Goal: Information Seeking & Learning: Compare options

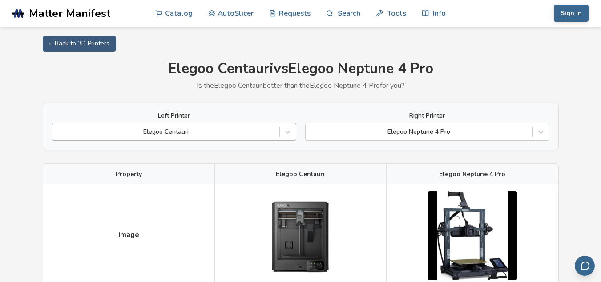
click at [206, 130] on div at bounding box center [166, 131] width 218 height 9
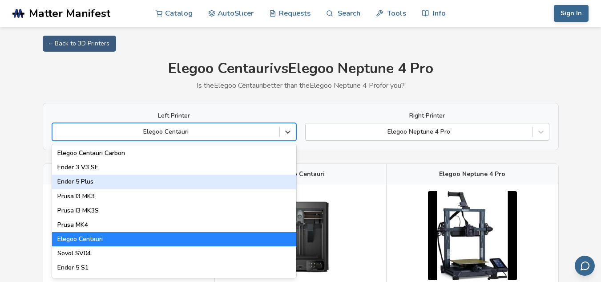
scroll to position [220, 0]
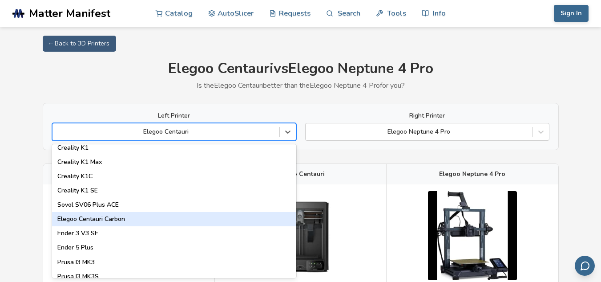
click at [117, 219] on div "Elegoo Centauri Carbon" at bounding box center [174, 219] width 244 height 14
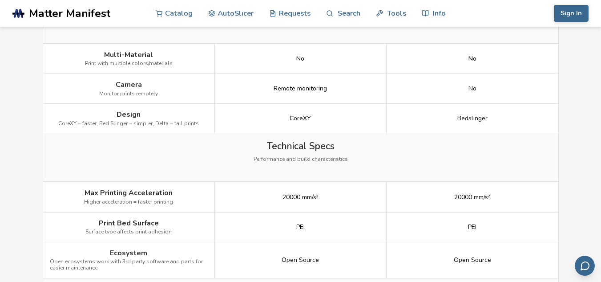
scroll to position [1024, 0]
drag, startPoint x: 272, startPoint y: 82, endPoint x: 354, endPoint y: 92, distance: 82.5
click at [354, 92] on div "Remote monitoring" at bounding box center [301, 88] width 172 height 30
click at [351, 148] on div "Technical Specs Performance and build characteristics" at bounding box center [300, 158] width 515 height 48
drag, startPoint x: 461, startPoint y: 57, endPoint x: 474, endPoint y: 61, distance: 13.4
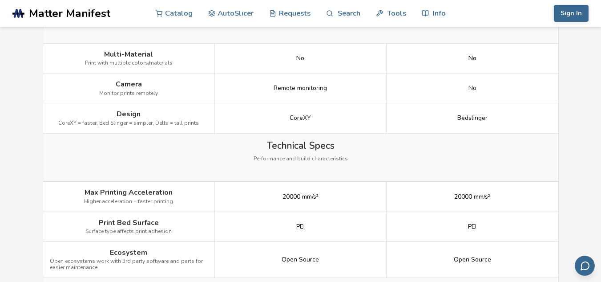
click at [474, 61] on div "No" at bounding box center [473, 59] width 172 height 30
click at [306, 58] on div "No" at bounding box center [301, 59] width 172 height 30
drag, startPoint x: 294, startPoint y: 56, endPoint x: 317, endPoint y: 54, distance: 23.2
click at [317, 54] on div "No" at bounding box center [301, 59] width 172 height 30
click at [332, 130] on div "CoreXY" at bounding box center [301, 118] width 172 height 30
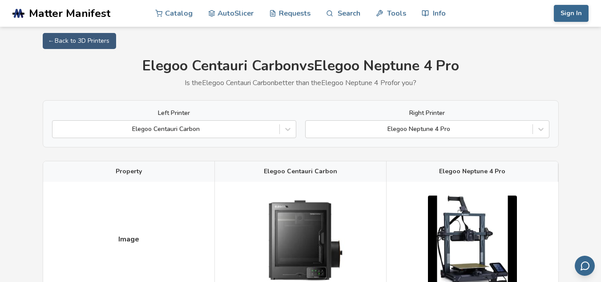
scroll to position [3, 0]
click at [428, 130] on div at bounding box center [419, 128] width 218 height 9
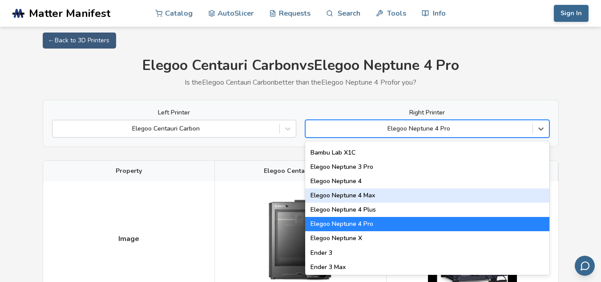
scroll to position [684, 0]
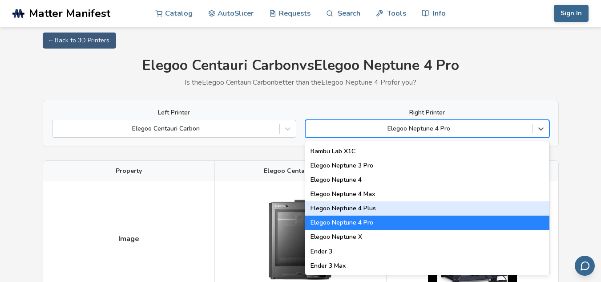
click at [448, 211] on div "Elegoo Neptune 4 Plus" at bounding box center [427, 208] width 244 height 14
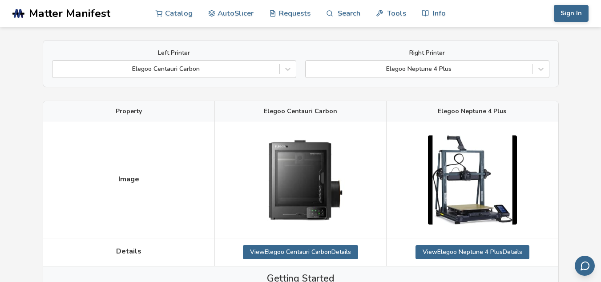
scroll to position [63, 0]
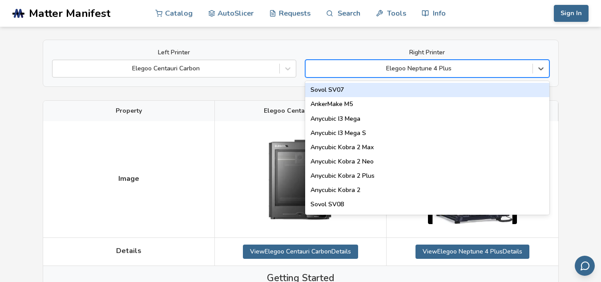
click at [444, 74] on div "Elegoo Neptune 4 Plus" at bounding box center [419, 68] width 227 height 12
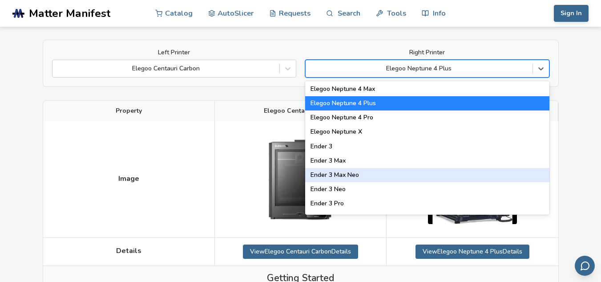
scroll to position [730, 0]
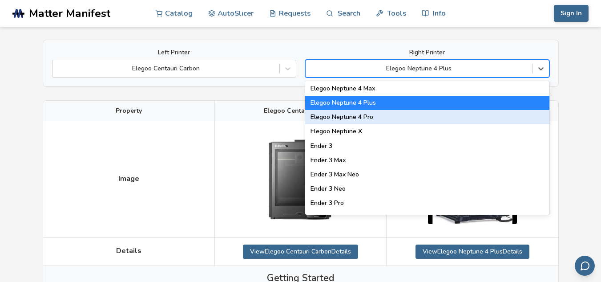
click at [368, 116] on div "Elegoo Neptune 4 Pro" at bounding box center [427, 117] width 244 height 14
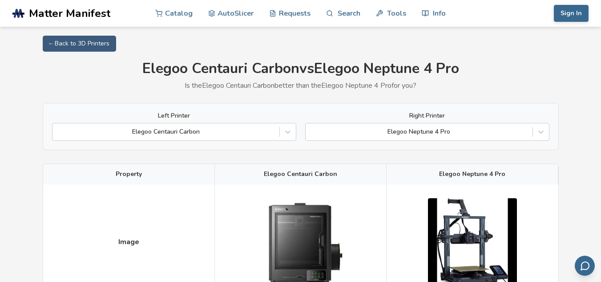
click at [417, 144] on div "Left Printer Elegoo Centauri Carbon Right Printer Elegoo Neptune 4 Pro" at bounding box center [301, 126] width 516 height 47
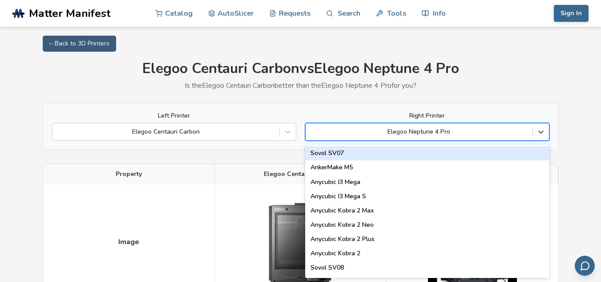
click at [414, 134] on div at bounding box center [419, 131] width 218 height 9
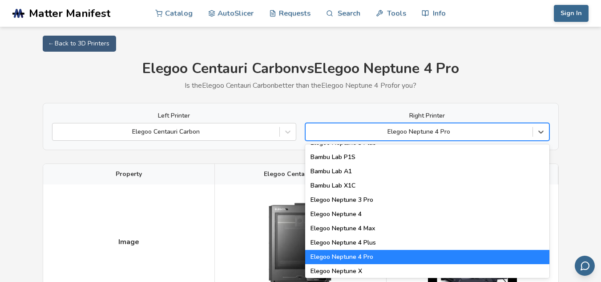
scroll to position [654, 0]
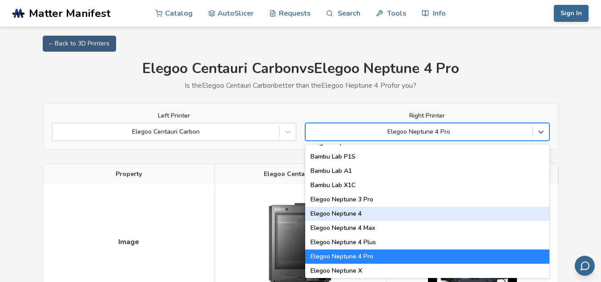
click at [414, 216] on div "Elegoo Neptune 4" at bounding box center [427, 214] width 244 height 14
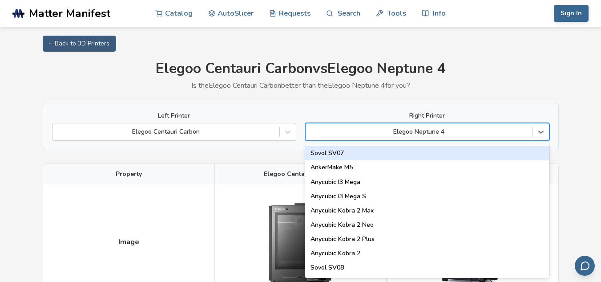
click at [438, 135] on div at bounding box center [419, 131] width 218 height 9
click at [413, 154] on div "Sovol SV07" at bounding box center [427, 153] width 244 height 14
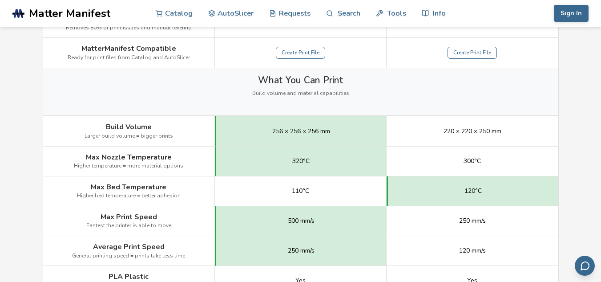
scroll to position [401, 0]
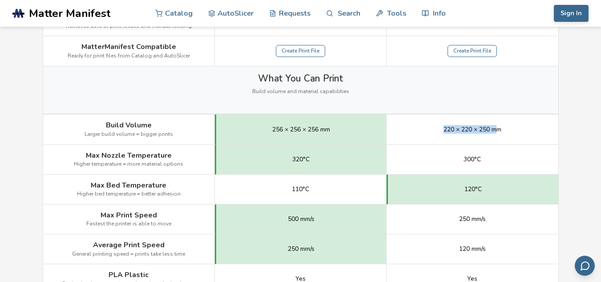
drag, startPoint x: 443, startPoint y: 127, endPoint x: 499, endPoint y: 123, distance: 56.2
click at [499, 123] on div "220 × 220 × 250 mm" at bounding box center [473, 129] width 172 height 30
click at [344, 127] on div "256 × 256 × 256 mm" at bounding box center [301, 129] width 172 height 30
drag, startPoint x: 328, startPoint y: 127, endPoint x: 268, endPoint y: 119, distance: 61.1
click at [268, 119] on div "256 × 256 × 256 mm" at bounding box center [301, 129] width 172 height 30
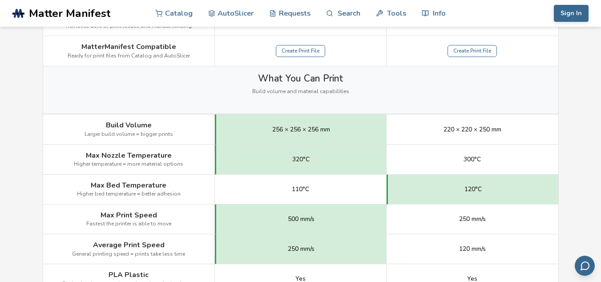
click at [423, 142] on div "220 × 220 × 250 mm" at bounding box center [473, 129] width 172 height 30
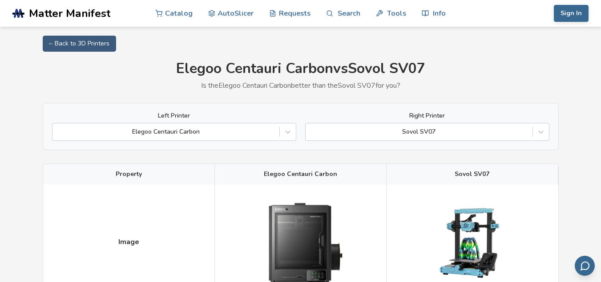
scroll to position [0, 0]
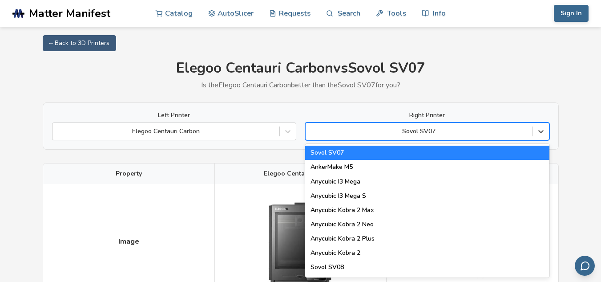
click at [434, 132] on div at bounding box center [419, 131] width 218 height 9
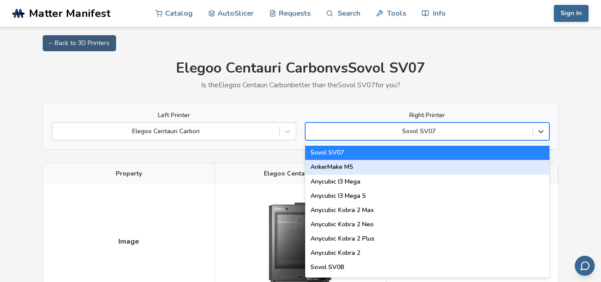
click at [396, 165] on div "AnkerMake M5" at bounding box center [427, 167] width 244 height 14
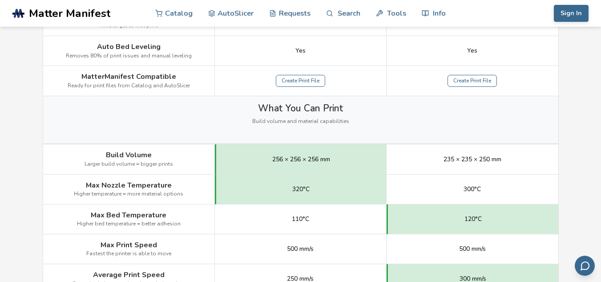
scroll to position [372, 0]
drag, startPoint x: 432, startPoint y: 156, endPoint x: 513, endPoint y: 154, distance: 81.0
click at [513, 154] on div "235 × 235 × 250 mm" at bounding box center [473, 159] width 172 height 30
click at [494, 193] on div "300°C" at bounding box center [473, 189] width 172 height 30
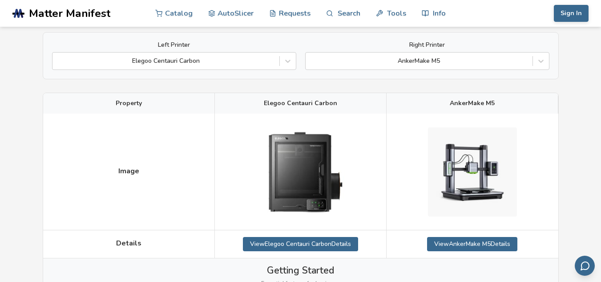
scroll to position [84, 0]
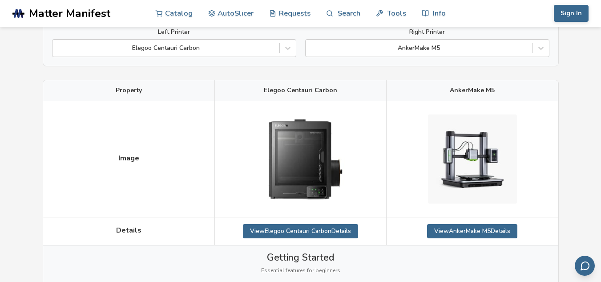
click at [443, 66] on div "Left Printer Elegoo Centauri Carbon Right Printer AnkerMake M5" at bounding box center [301, 42] width 516 height 47
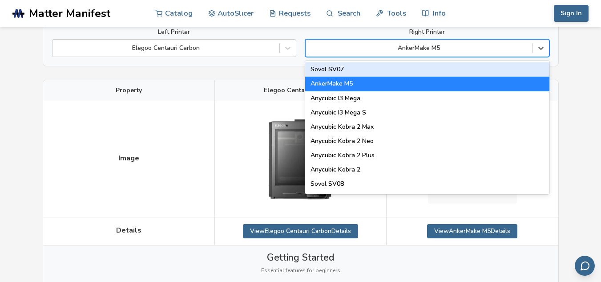
click at [438, 50] on div at bounding box center [419, 48] width 218 height 9
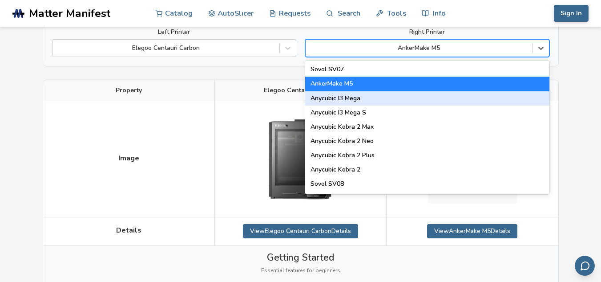
click at [419, 103] on div "Anycubic I3 Mega" at bounding box center [427, 98] width 244 height 14
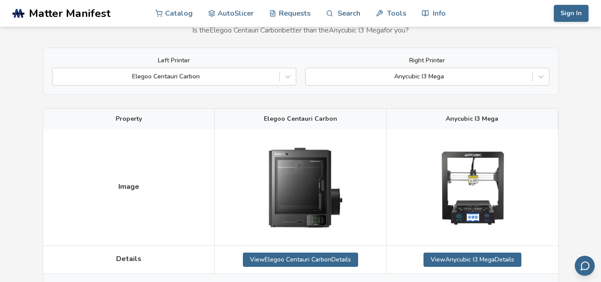
scroll to position [51, 0]
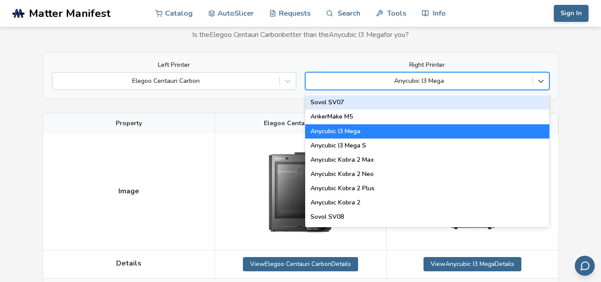
click at [462, 73] on div "Anycubic I3 Mega" at bounding box center [427, 81] width 244 height 18
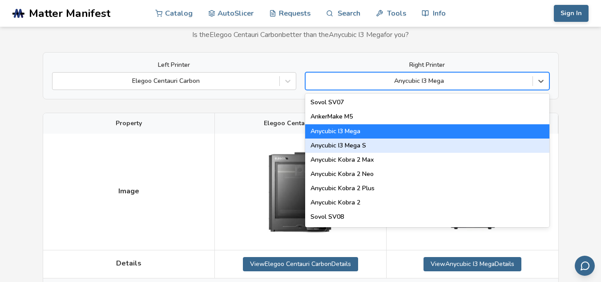
click at [403, 139] on div "Anycubic I3 Mega S" at bounding box center [427, 145] width 244 height 14
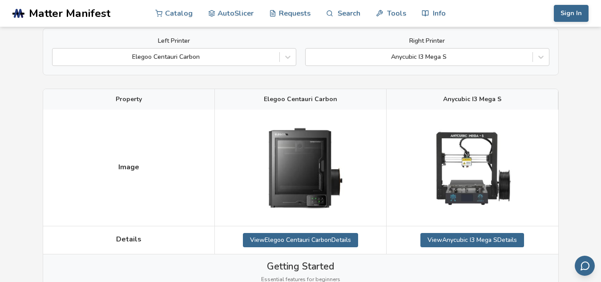
scroll to position [76, 0]
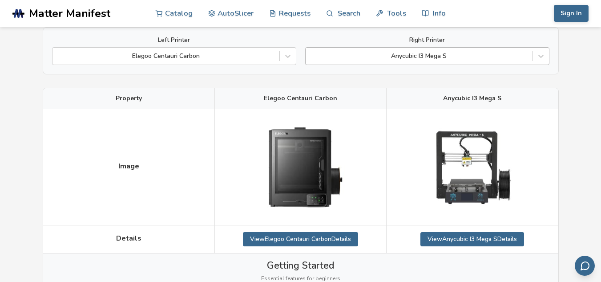
click at [430, 59] on div at bounding box center [419, 56] width 218 height 9
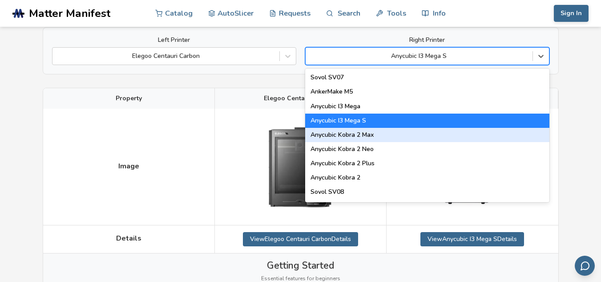
click at [415, 134] on div "Anycubic Kobra 2 Max" at bounding box center [427, 135] width 244 height 14
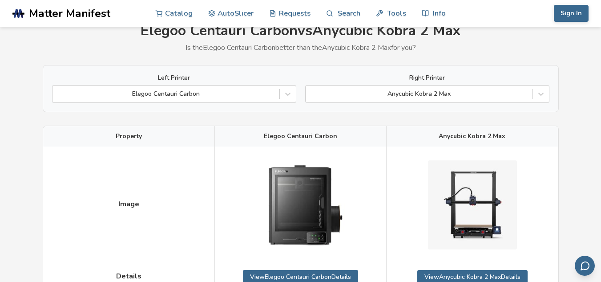
scroll to position [37, 0]
click at [460, 85] on div "Right Printer Anycubic Kobra 2 Max" at bounding box center [427, 89] width 244 height 28
click at [447, 95] on div at bounding box center [419, 94] width 218 height 9
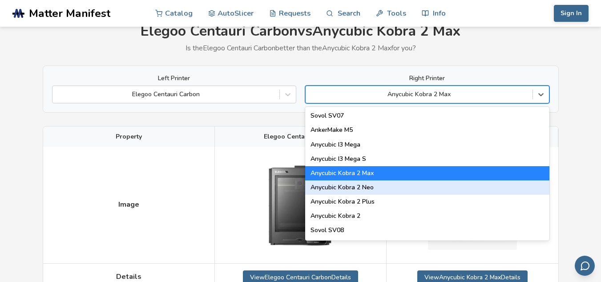
click at [378, 192] on div "Anycubic Kobra 2 Neo" at bounding box center [427, 187] width 244 height 14
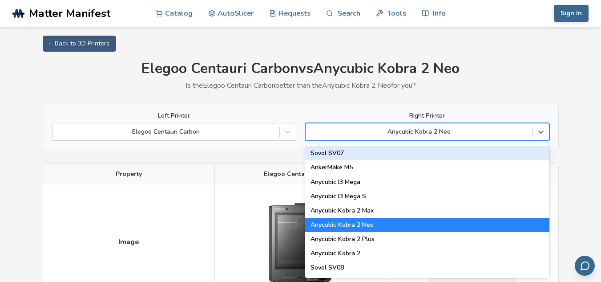
click at [436, 130] on div at bounding box center [419, 131] width 218 height 9
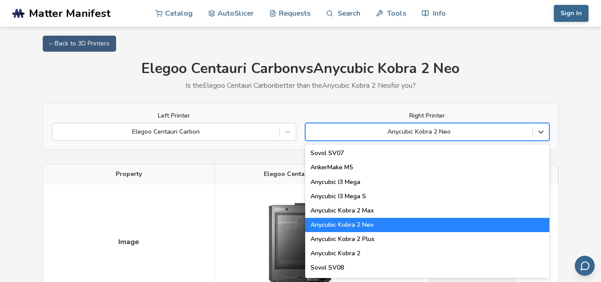
click at [404, 236] on div "Anycubic Kobra 2 Plus" at bounding box center [427, 239] width 244 height 14
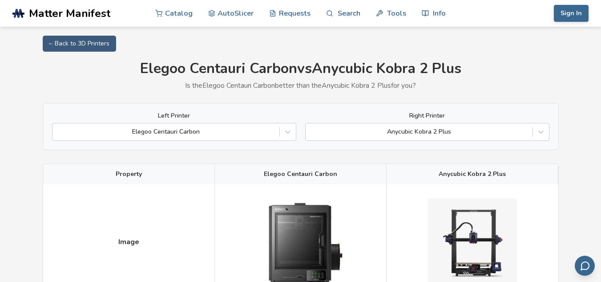
click at [444, 142] on div "Left Printer Elegoo Centauri Carbon Right Printer Anycubic Kobra 2 Plus" at bounding box center [301, 126] width 516 height 47
click at [440, 136] on div at bounding box center [419, 131] width 218 height 9
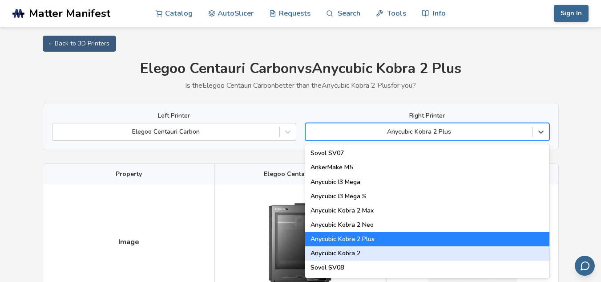
click at [403, 256] on div "Anycubic Kobra 2" at bounding box center [427, 253] width 244 height 14
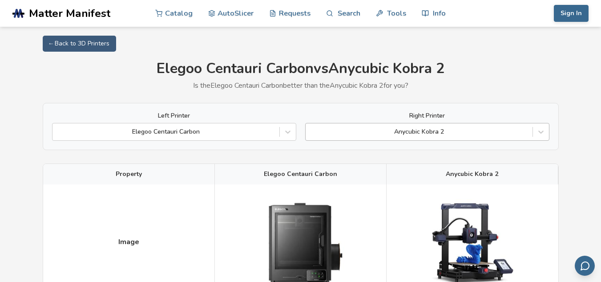
click at [450, 129] on div at bounding box center [419, 131] width 218 height 9
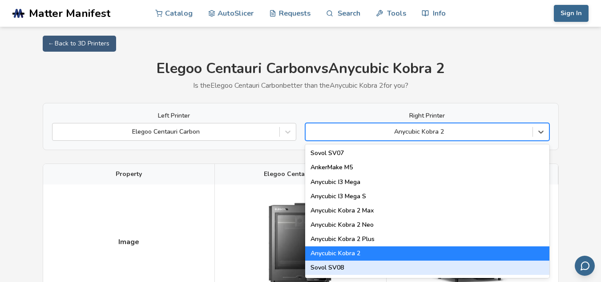
click at [378, 263] on div "Sovol SV08" at bounding box center [427, 267] width 244 height 14
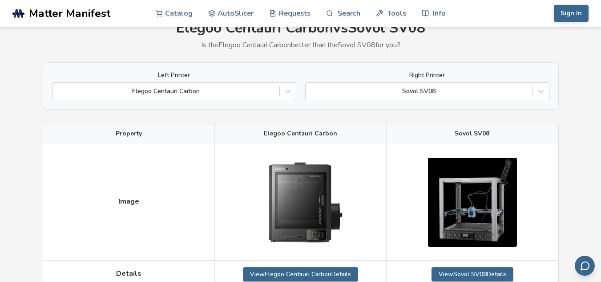
scroll to position [41, 0]
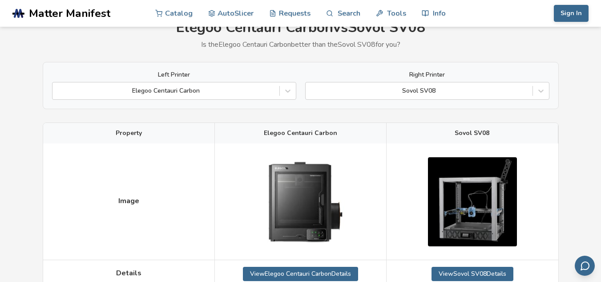
click at [423, 101] on div "Left Printer Elegoo Centauri Carbon Right Printer Sovol SV08" at bounding box center [301, 85] width 516 height 47
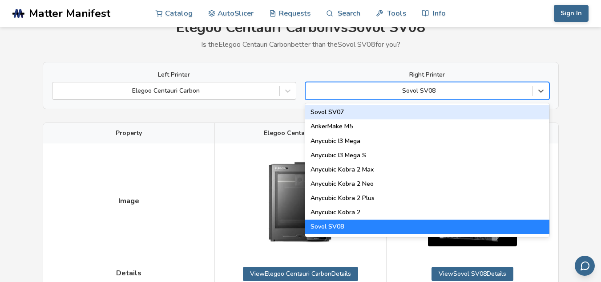
click at [409, 93] on div at bounding box center [419, 90] width 218 height 9
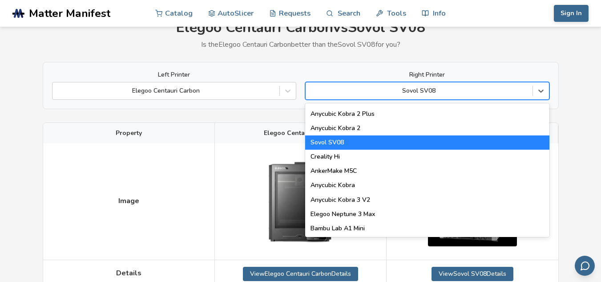
scroll to position [85, 0]
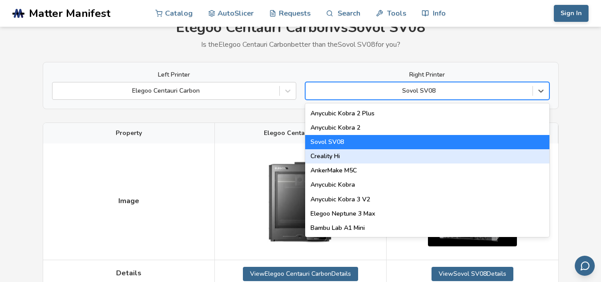
click at [339, 151] on div "Creality Hi" at bounding box center [427, 156] width 244 height 14
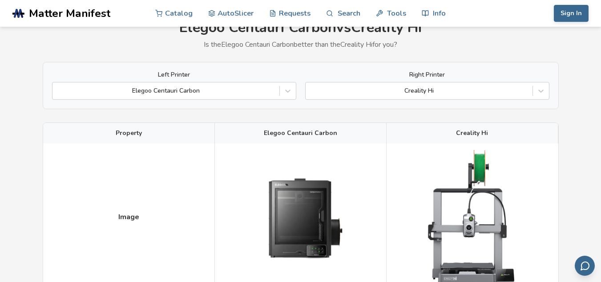
click at [385, 92] on div at bounding box center [419, 90] width 218 height 9
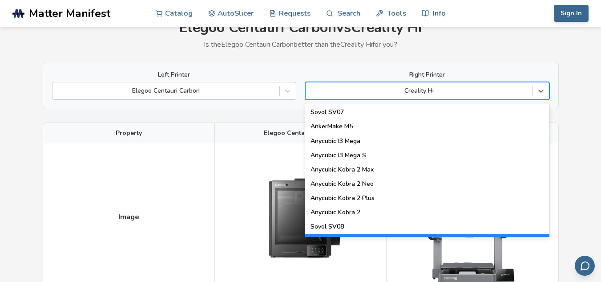
scroll to position [74, 0]
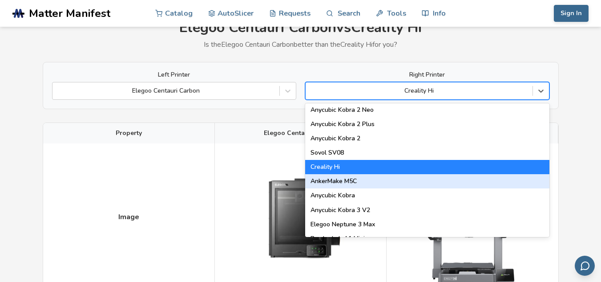
click at [335, 177] on div "AnkerMake M5C" at bounding box center [427, 181] width 244 height 14
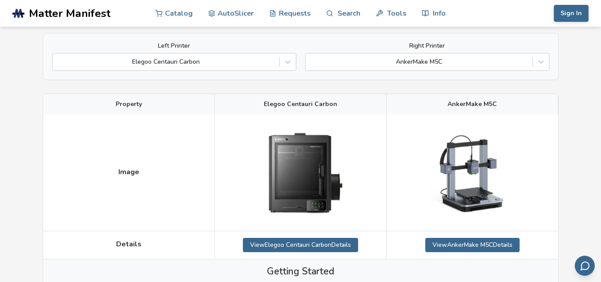
scroll to position [69, 0]
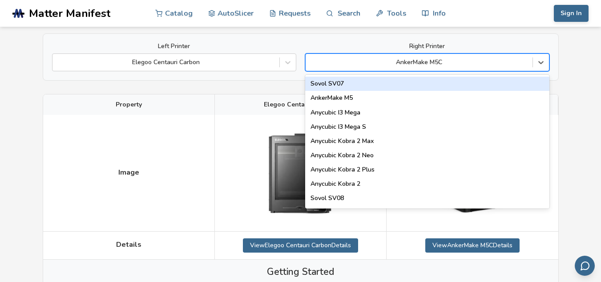
click at [390, 61] on div at bounding box center [419, 62] width 218 height 9
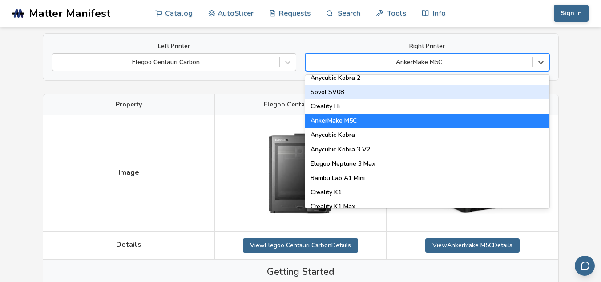
scroll to position [115, 0]
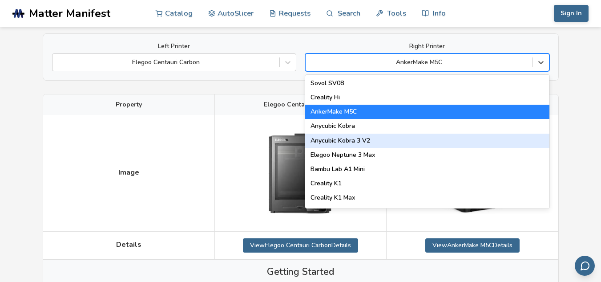
click at [351, 138] on div "Anycubic Kobra 3 V2" at bounding box center [427, 141] width 244 height 14
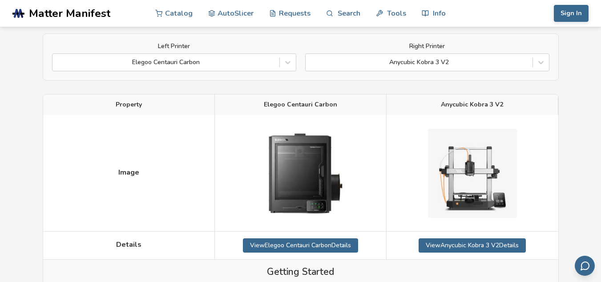
click at [392, 73] on div "Left Printer Elegoo Centauri Carbon Right Printer Anycubic Kobra 3 V2" at bounding box center [301, 56] width 516 height 47
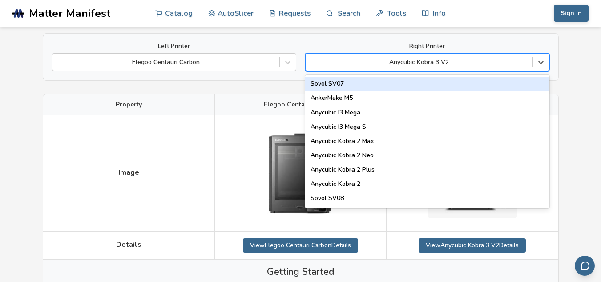
click at [385, 67] on div at bounding box center [419, 62] width 218 height 9
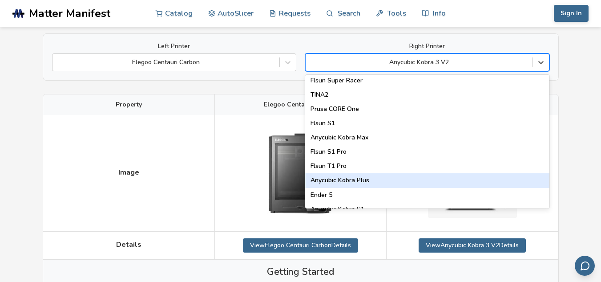
scroll to position [1141, 0]
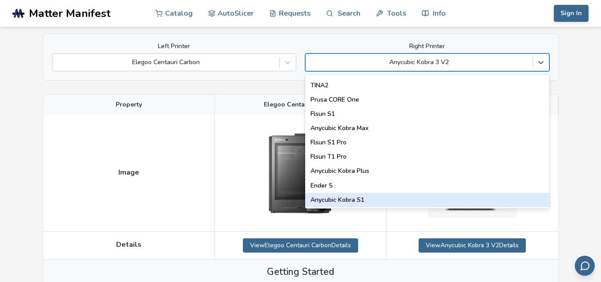
click at [360, 210] on div at bounding box center [301, 173] width 172 height 116
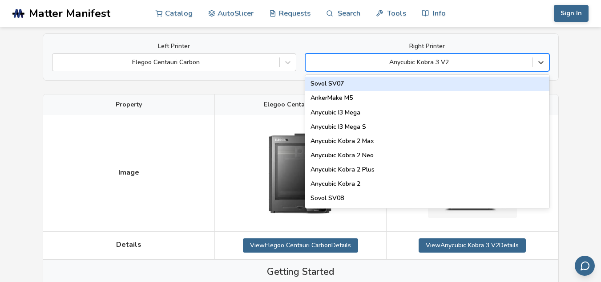
click at [407, 68] on div "Anycubic Kobra 3 V2" at bounding box center [419, 62] width 227 height 12
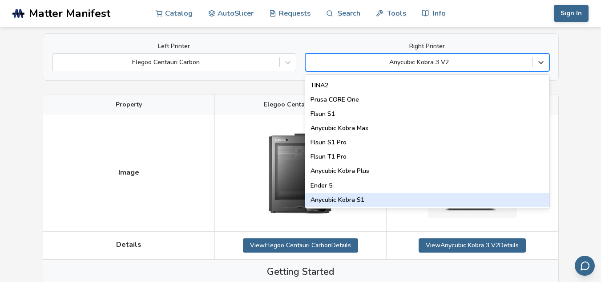
click at [349, 195] on div "Anycubic Kobra S1" at bounding box center [427, 200] width 244 height 14
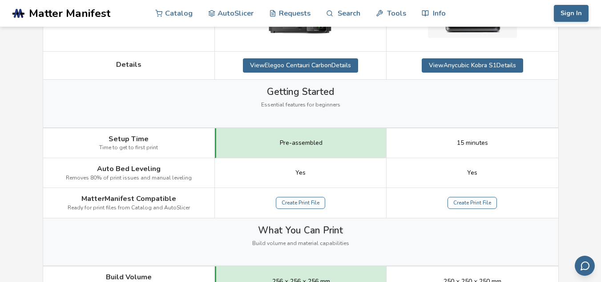
scroll to position [67, 0]
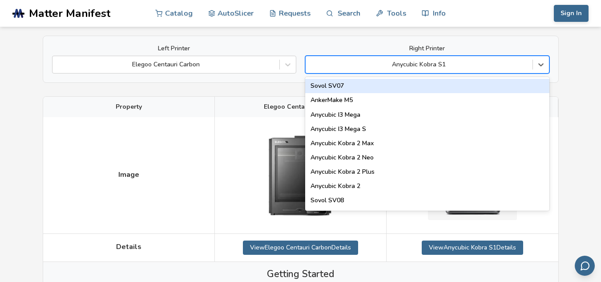
click at [431, 57] on div "Anycubic Kobra S1" at bounding box center [427, 65] width 244 height 18
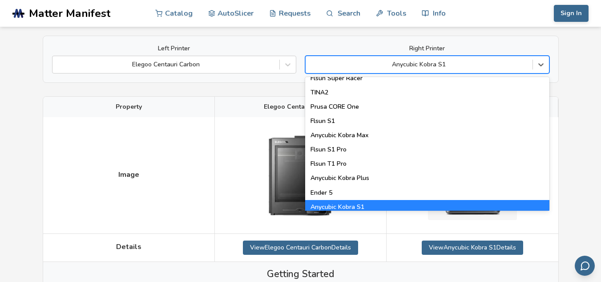
scroll to position [1141, 0]
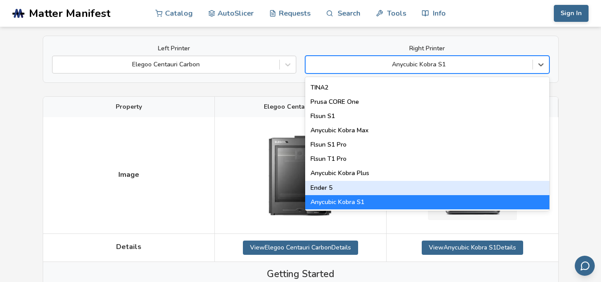
click at [405, 190] on div "Ender 5" at bounding box center [427, 188] width 244 height 14
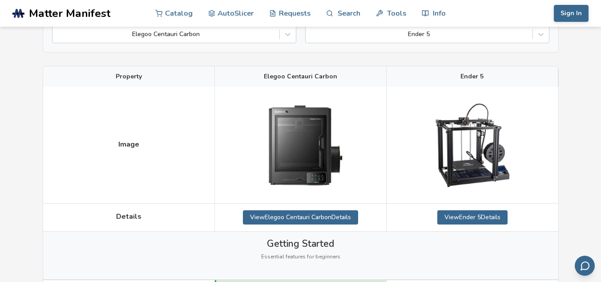
scroll to position [52, 0]
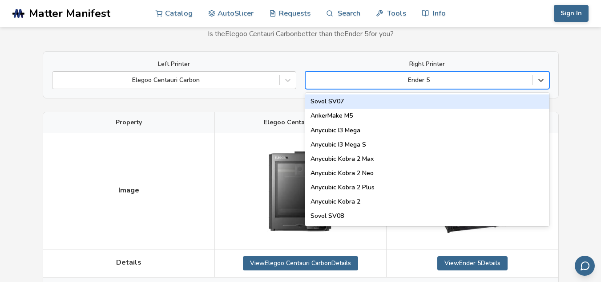
click at [460, 82] on div at bounding box center [419, 80] width 218 height 9
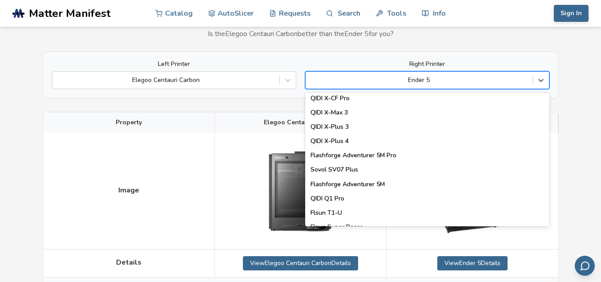
scroll to position [1141, 0]
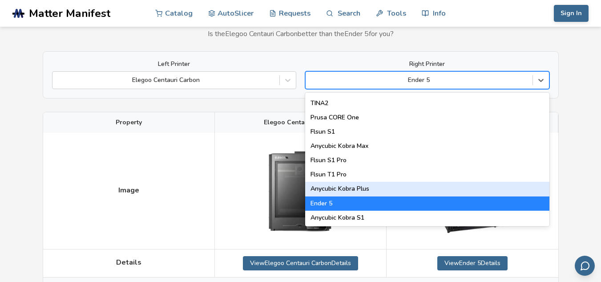
click at [412, 187] on div "Anycubic Kobra Plus" at bounding box center [427, 189] width 244 height 14
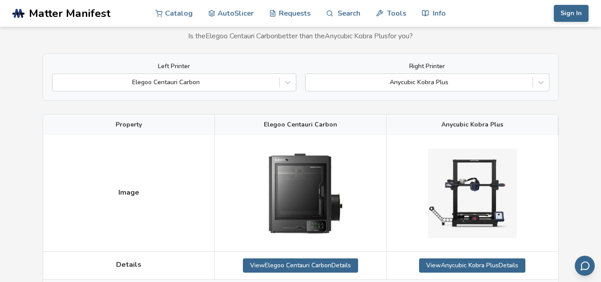
scroll to position [0, 0]
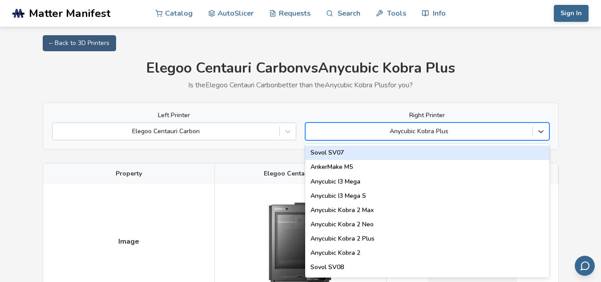
click at [421, 130] on div at bounding box center [419, 131] width 218 height 9
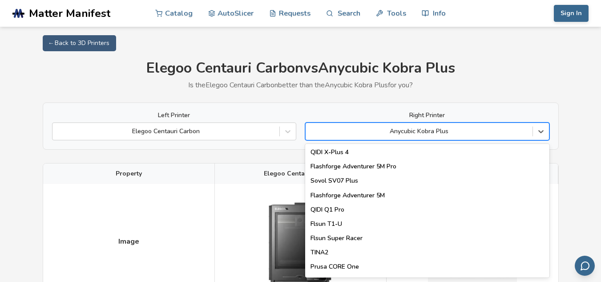
scroll to position [1141, 0]
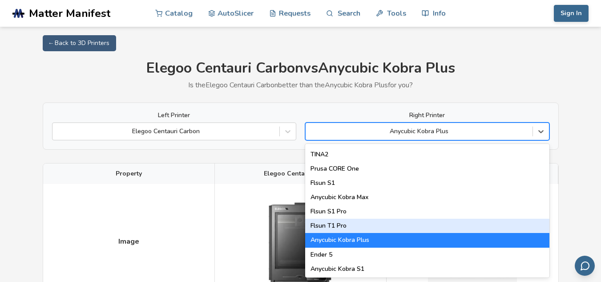
click at [441, 219] on div "Flsun T1 Pro" at bounding box center [427, 226] width 244 height 14
